Goal: Entertainment & Leisure: Consume media (video, audio)

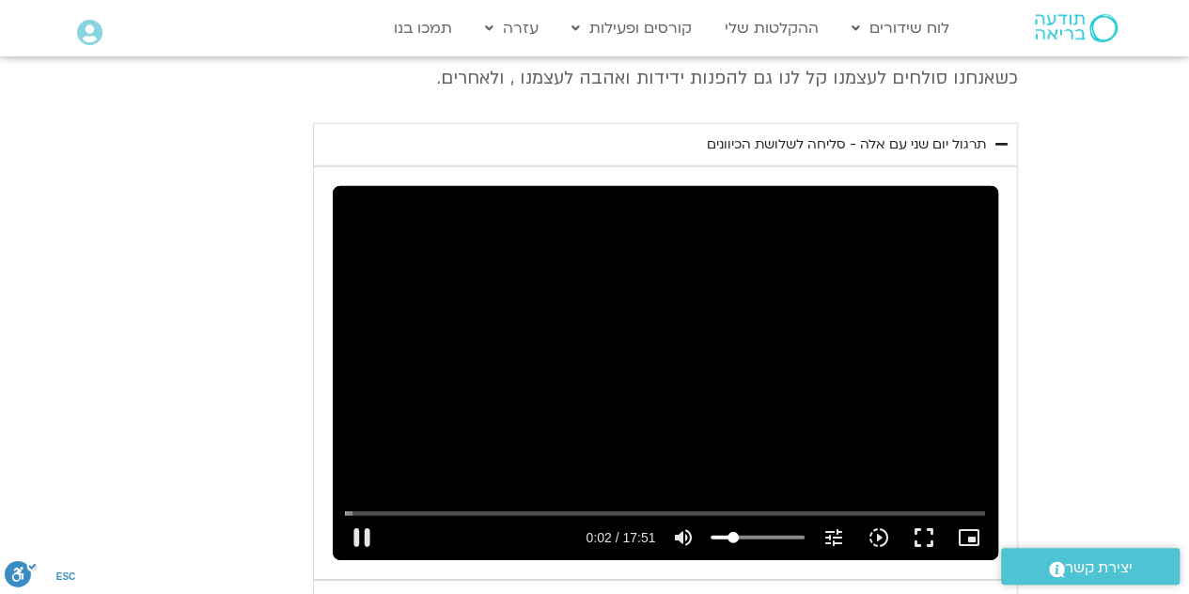
type input "2.558928"
click at [367, 515] on button "pause" at bounding box center [361, 537] width 45 height 45
click at [289, 78] on div "יום שני - סליחה וטוב לב "סליחה אינה שכחה או התעלמות מהתנהגות פוגעת. במקום זאת, …" at bounding box center [595, 258] width 846 height 901
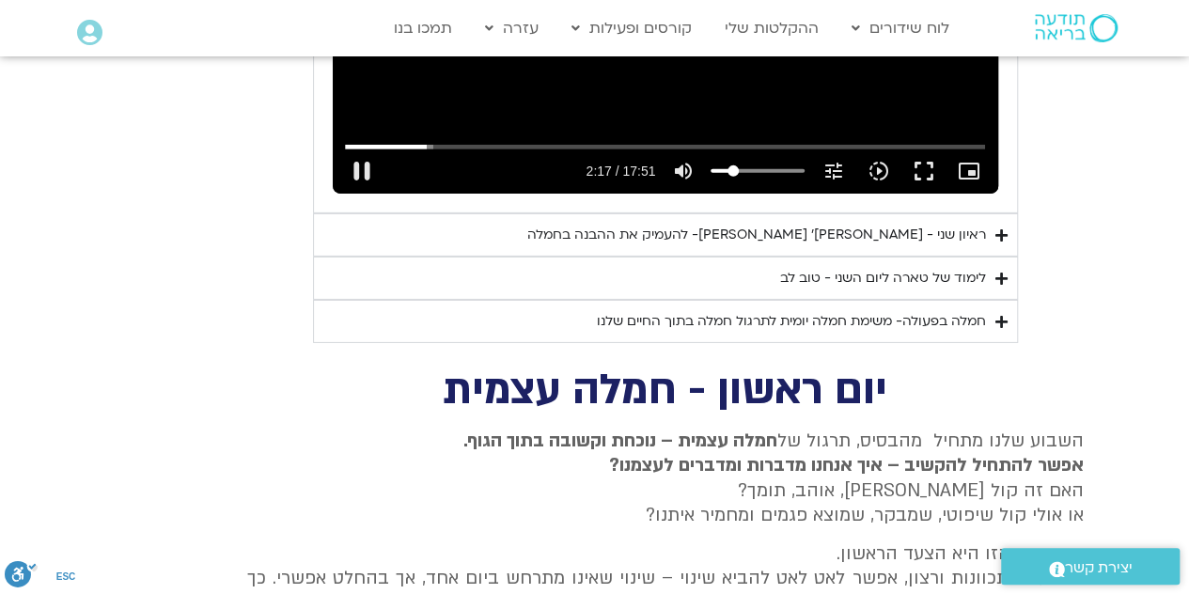
scroll to position [2934, 0]
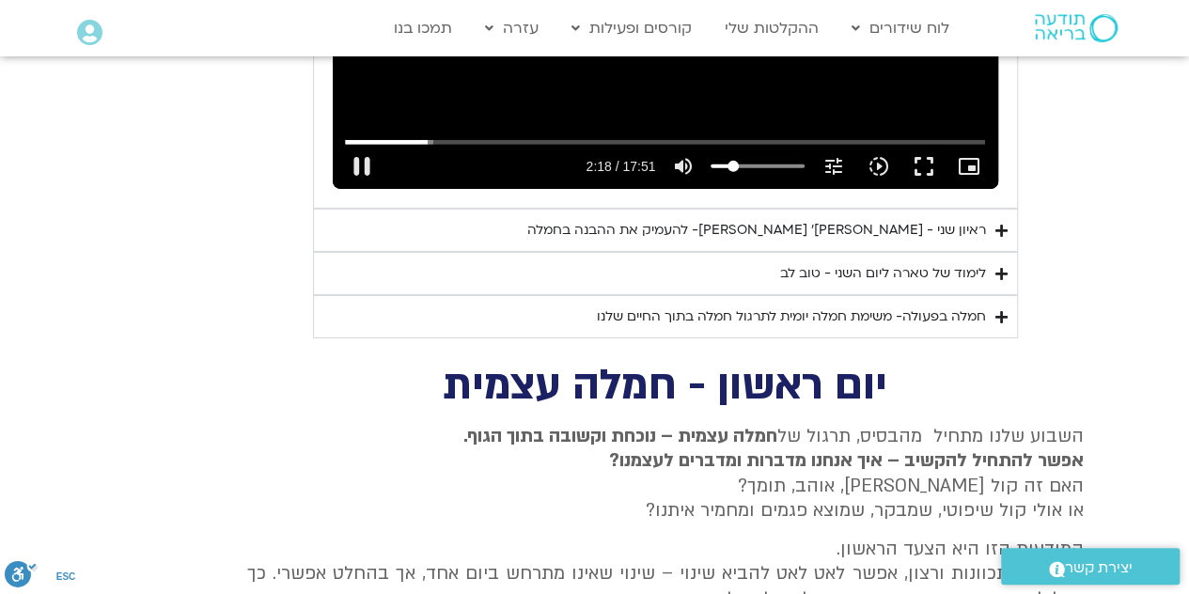
click at [934, 219] on div "ראיון שני - [PERSON_NAME]׳ [PERSON_NAME]- להעמיק את ההבנה בחמלה" at bounding box center [756, 230] width 459 height 23
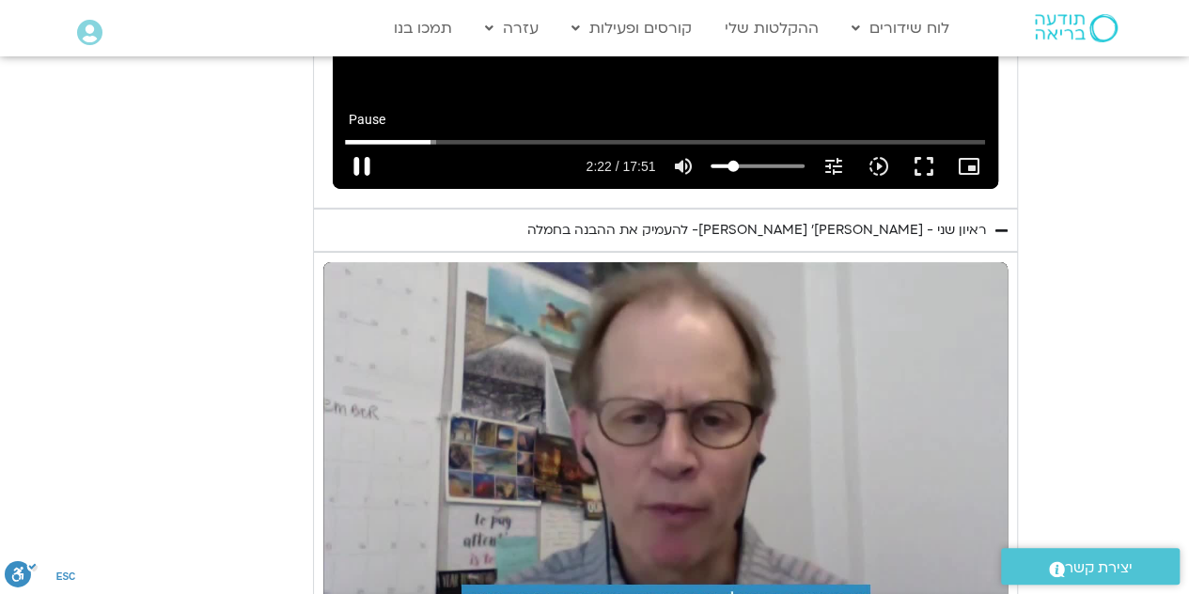
click at [355, 144] on button "pause" at bounding box center [361, 166] width 45 height 45
type input "142.517862"
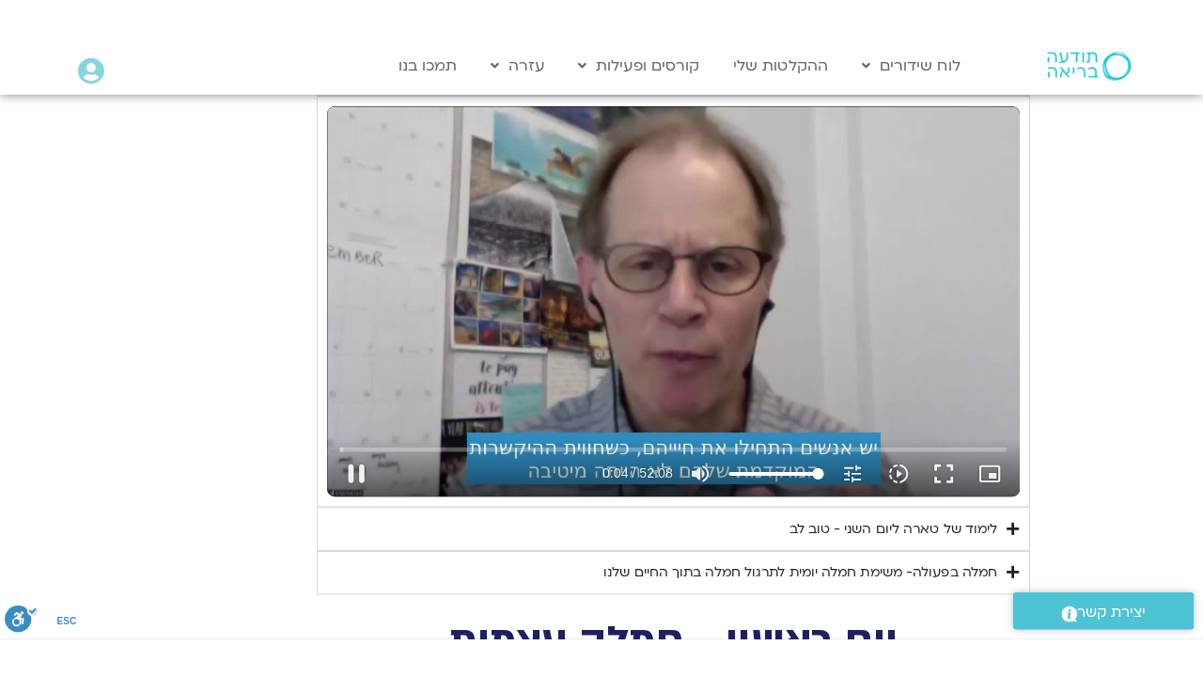
scroll to position [3131, 0]
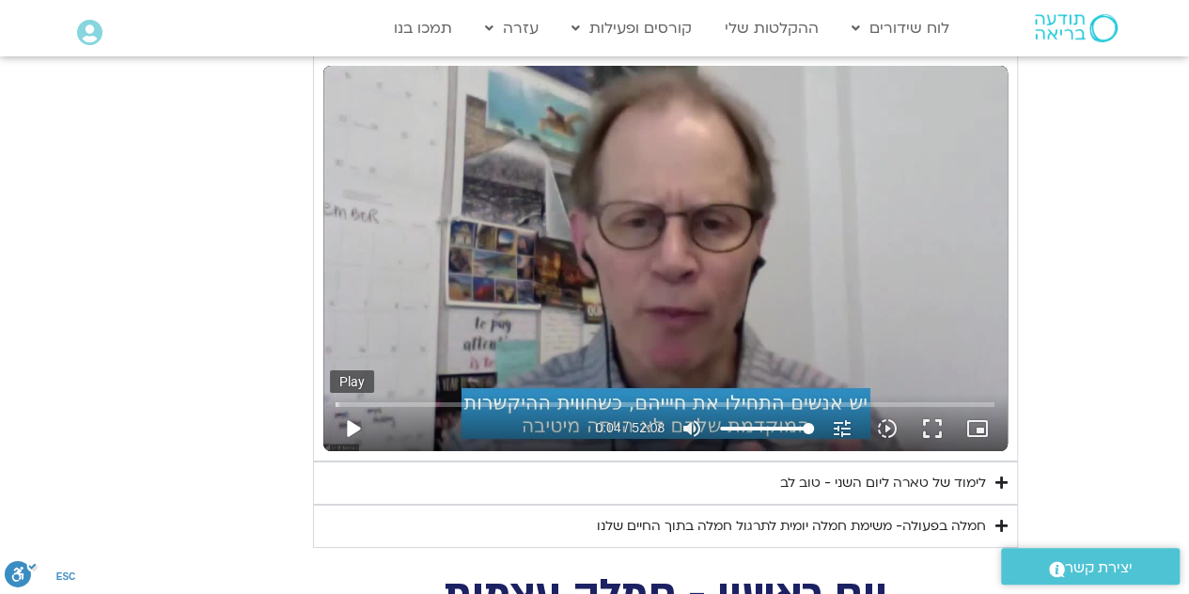
click at [359, 406] on button "play_arrow" at bounding box center [352, 428] width 45 height 45
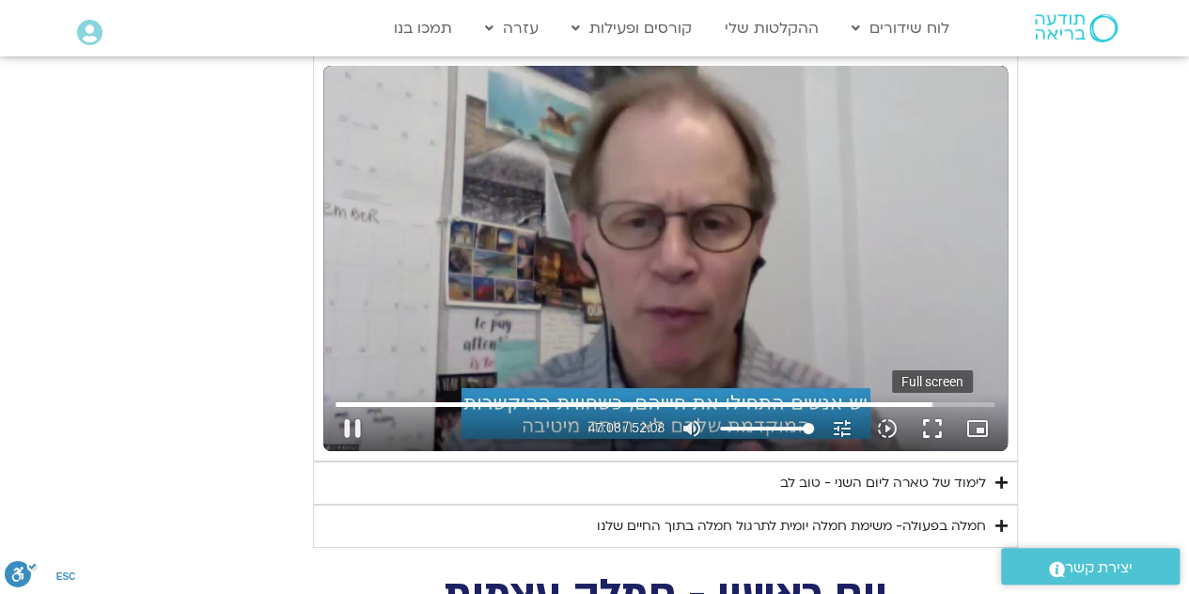
click at [933, 406] on button "fullscreen" at bounding box center [932, 428] width 45 height 45
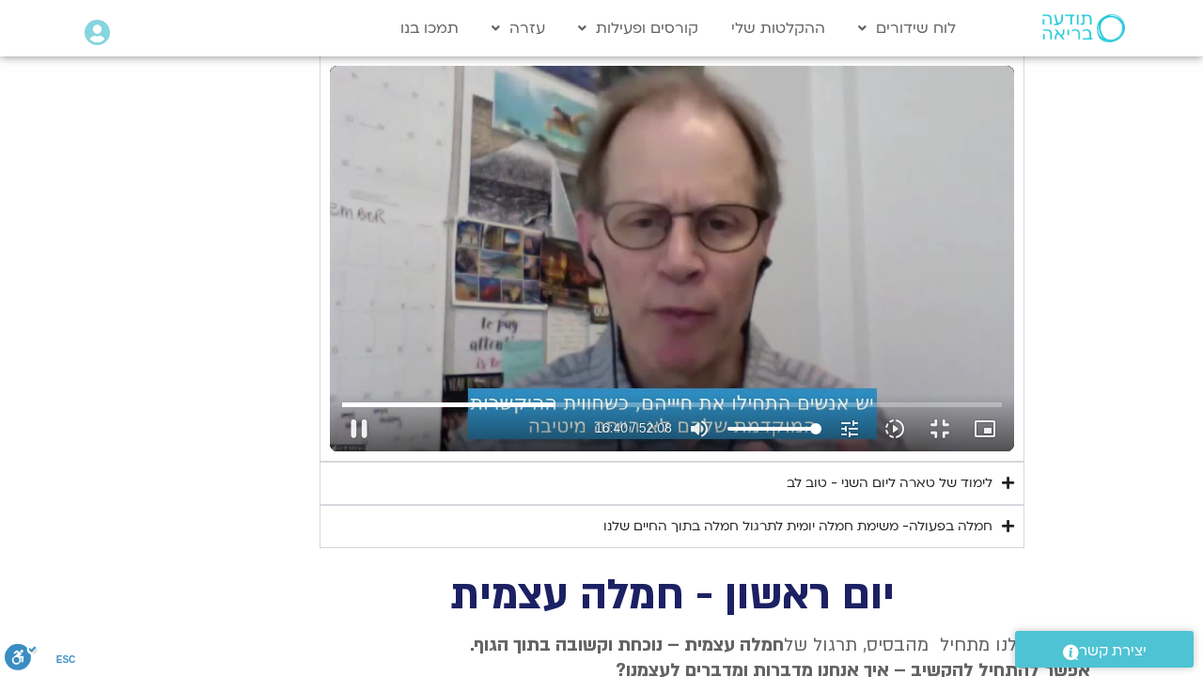
type input "1001.224751"
